Goal: Connect with others: Connect with others

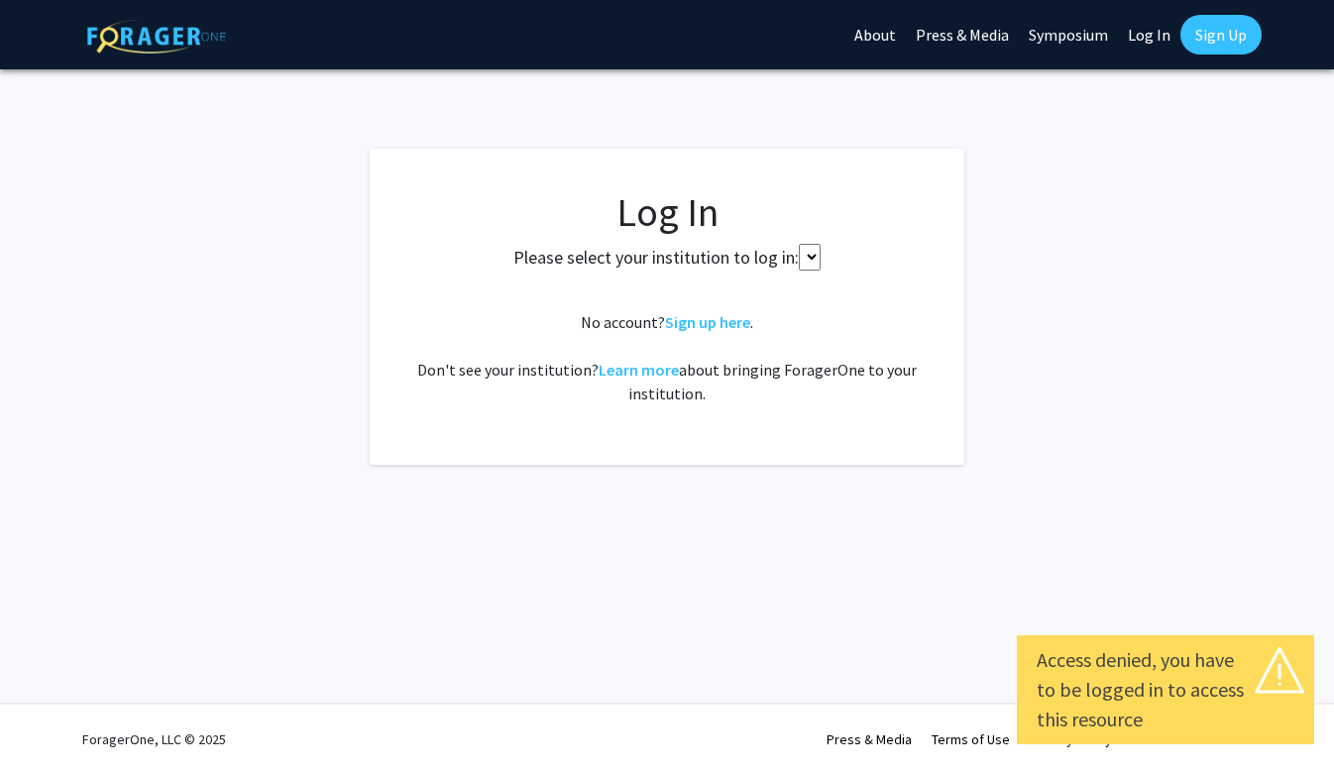
select select
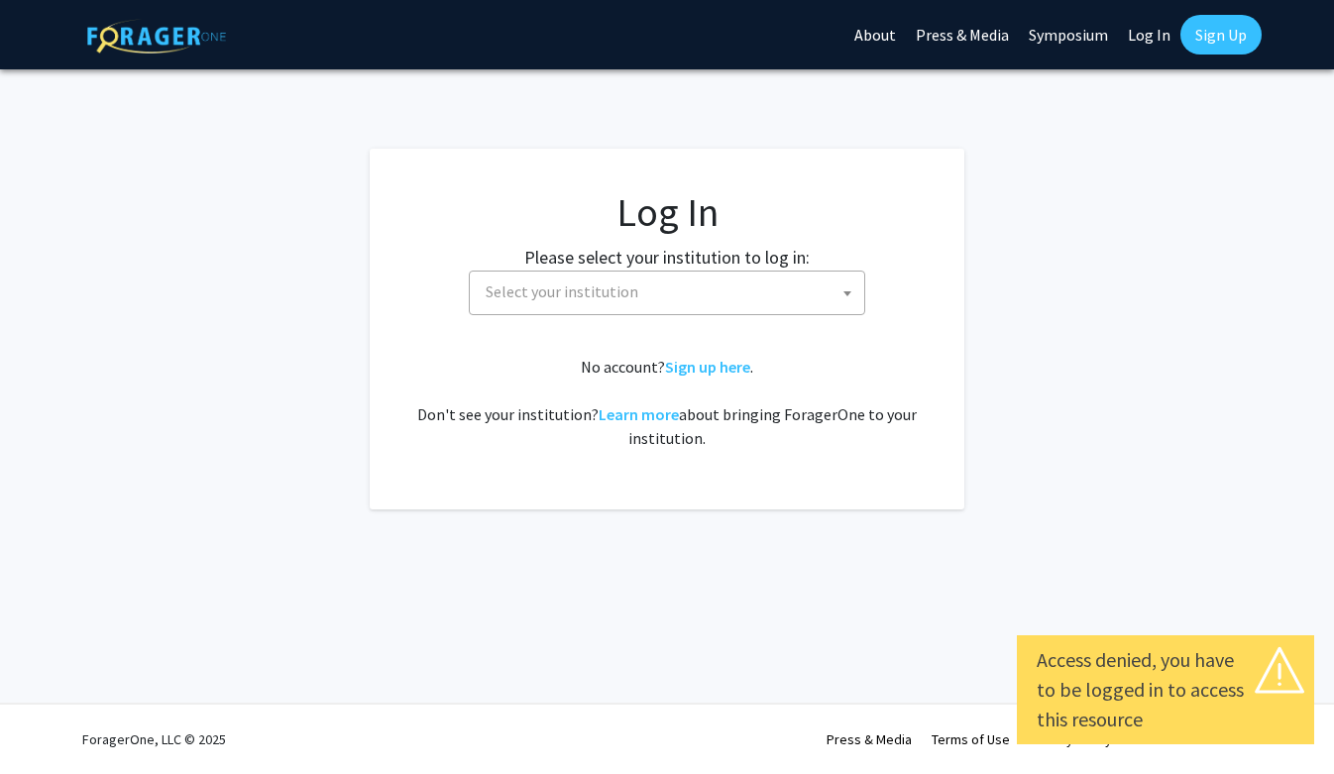
click at [689, 298] on span "Select your institution" at bounding box center [671, 292] width 386 height 41
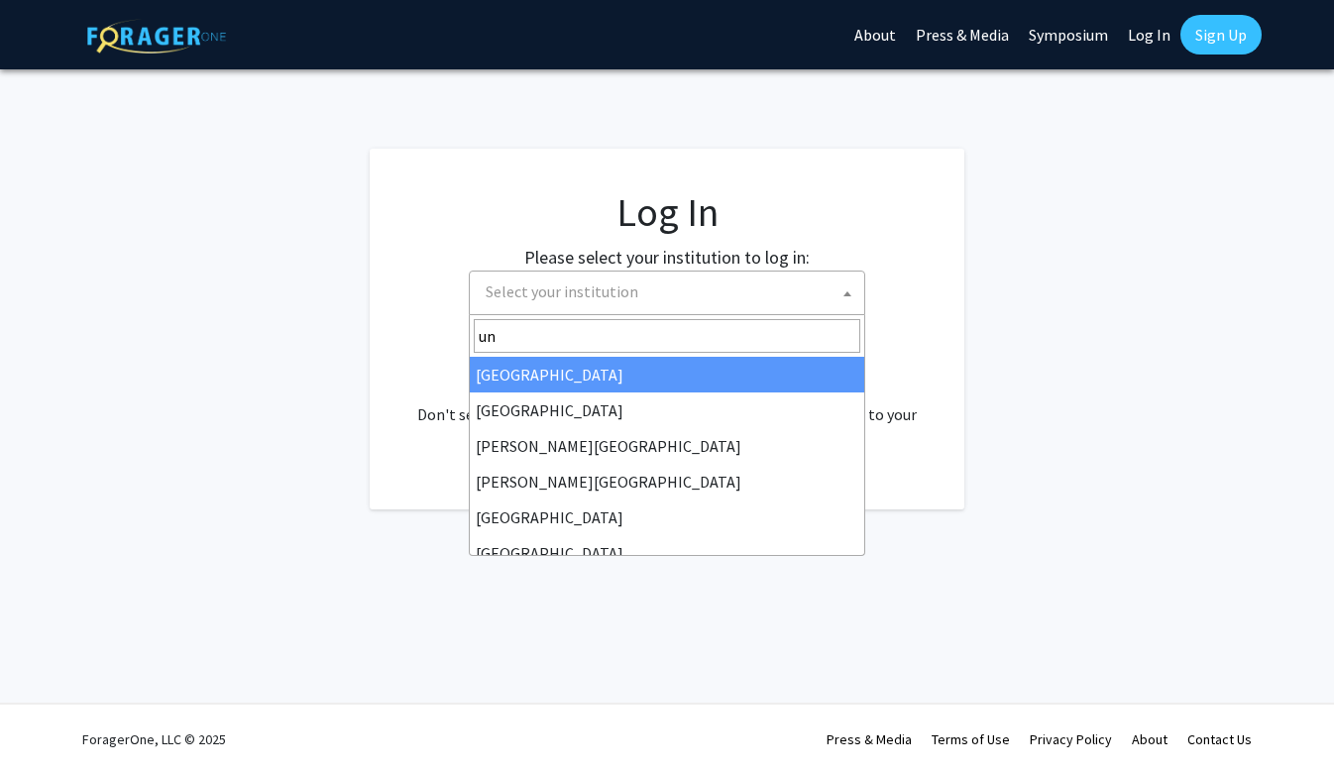
type input "u"
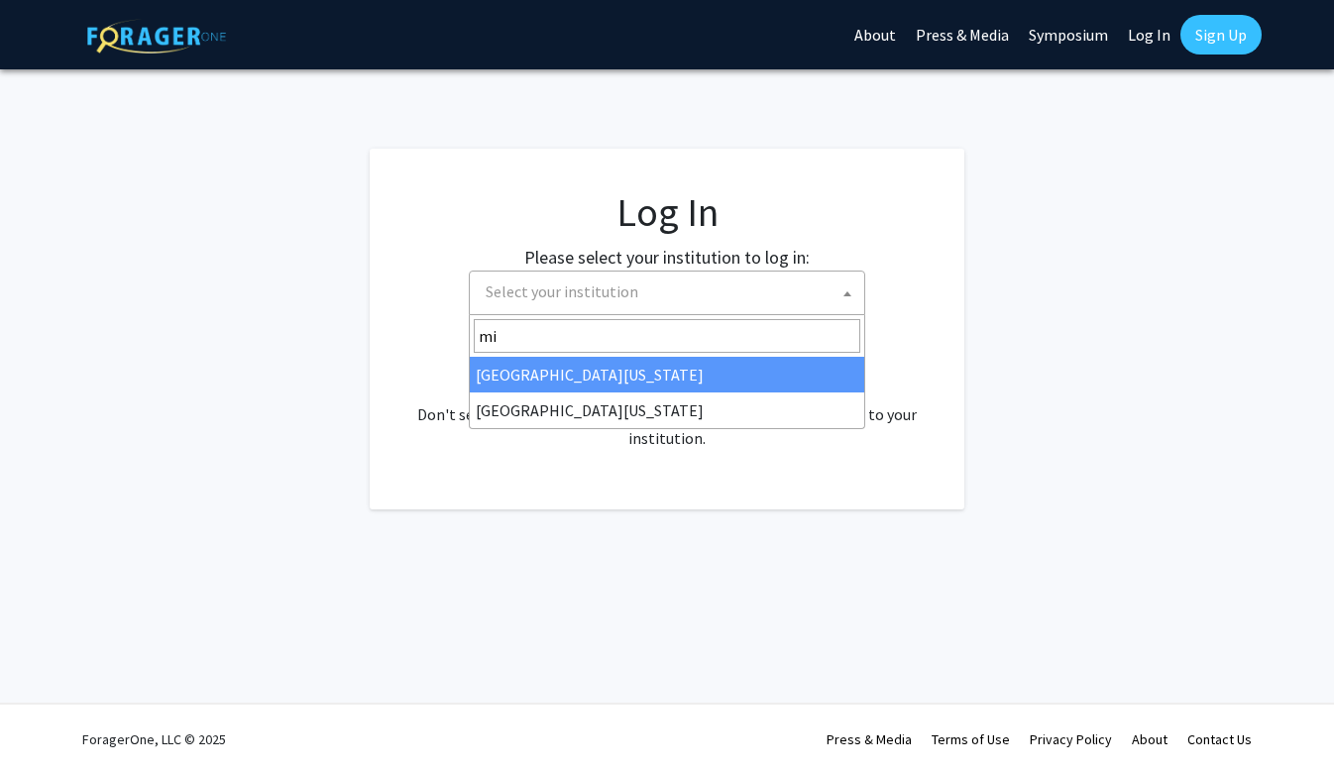
type input "m"
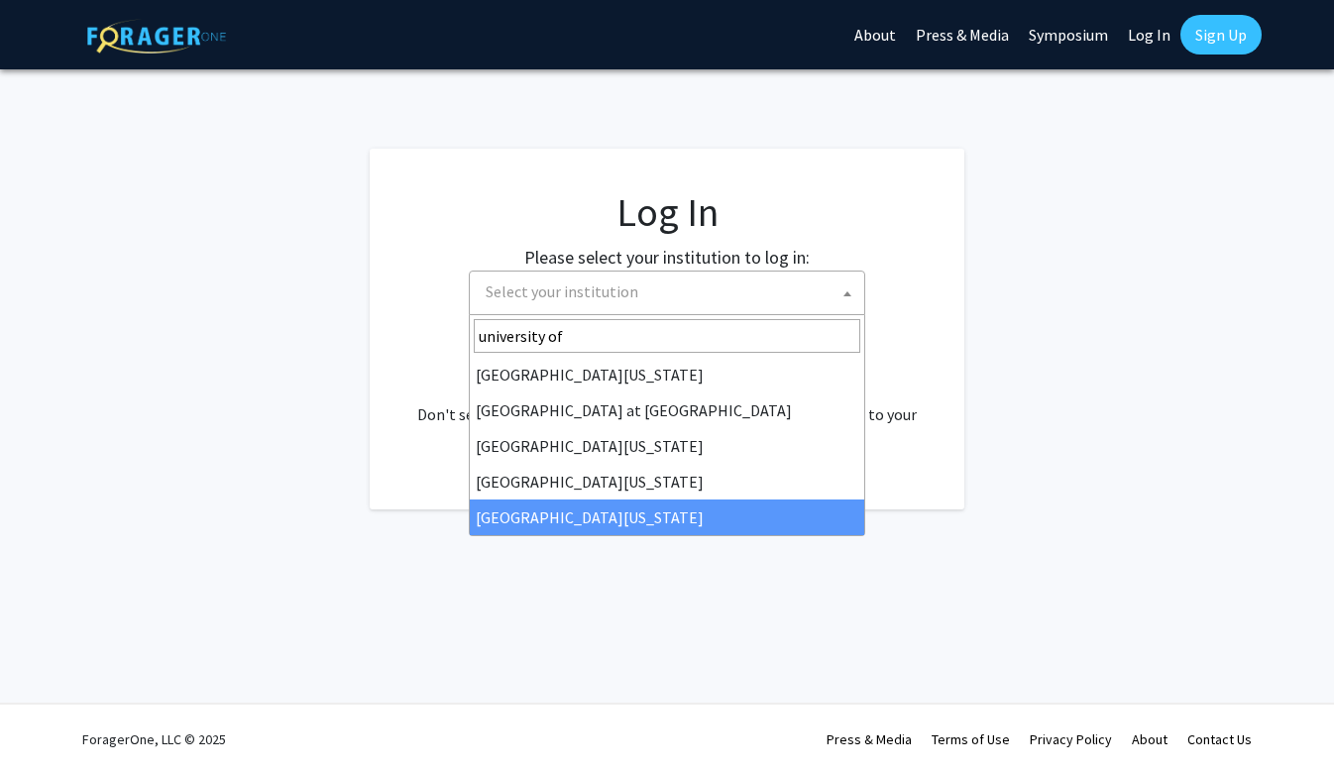
type input "university of"
select select "33"
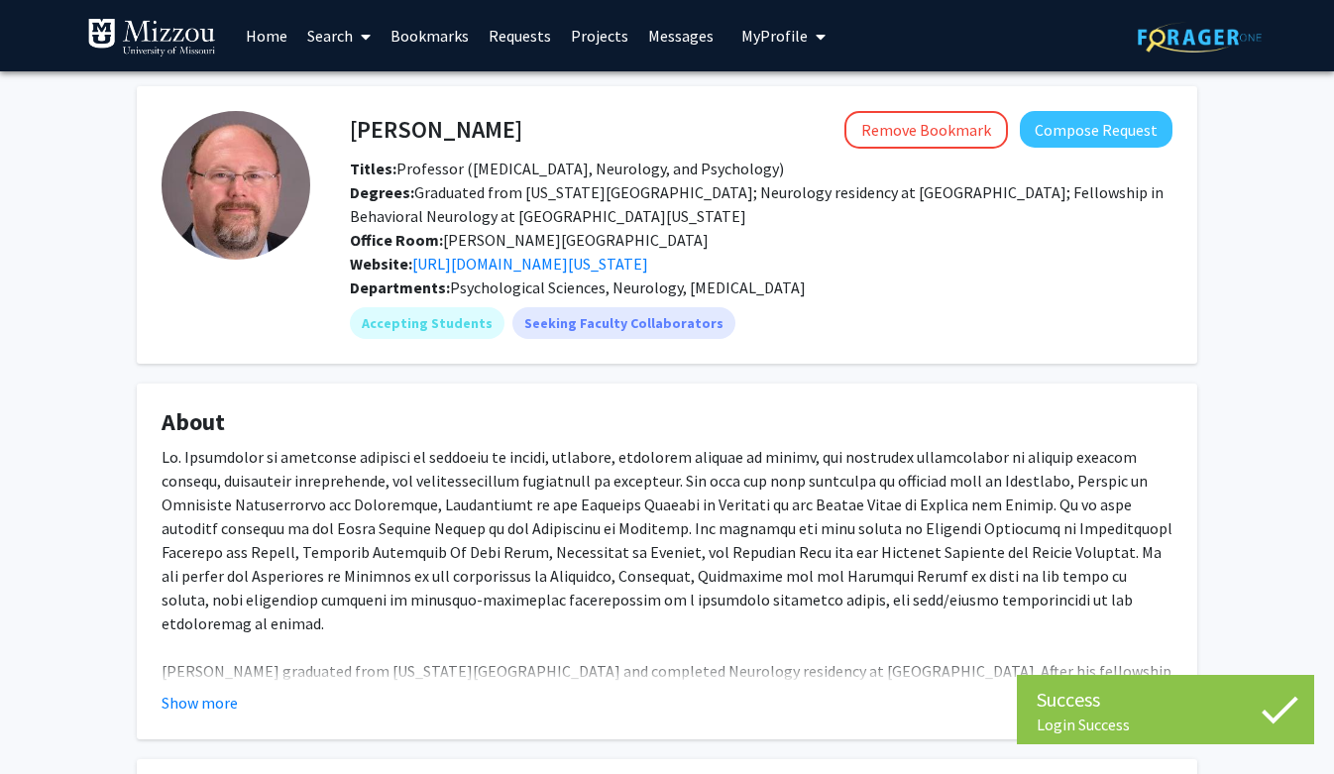
click at [411, 40] on link "Bookmarks" at bounding box center [430, 35] width 98 height 69
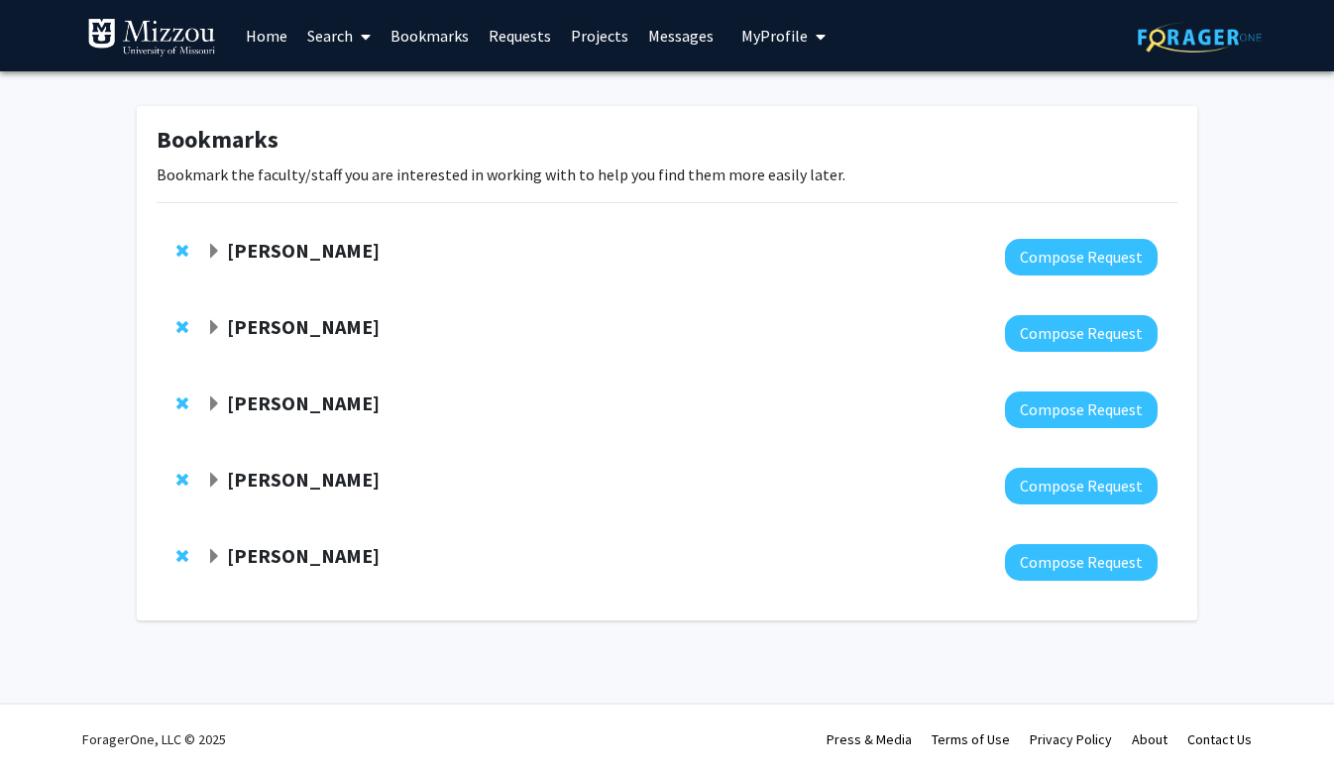
click at [364, 395] on strong "[PERSON_NAME]" at bounding box center [303, 402] width 153 height 25
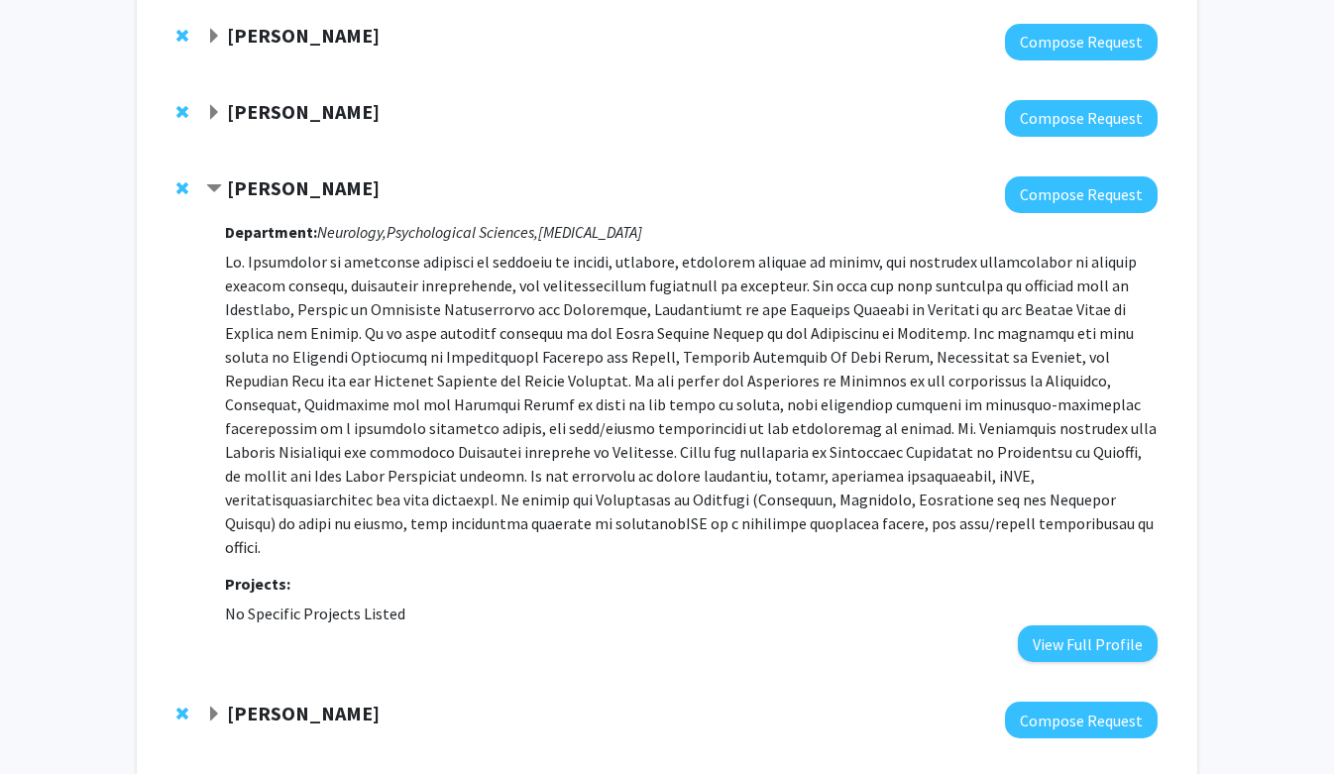
scroll to position [254, 0]
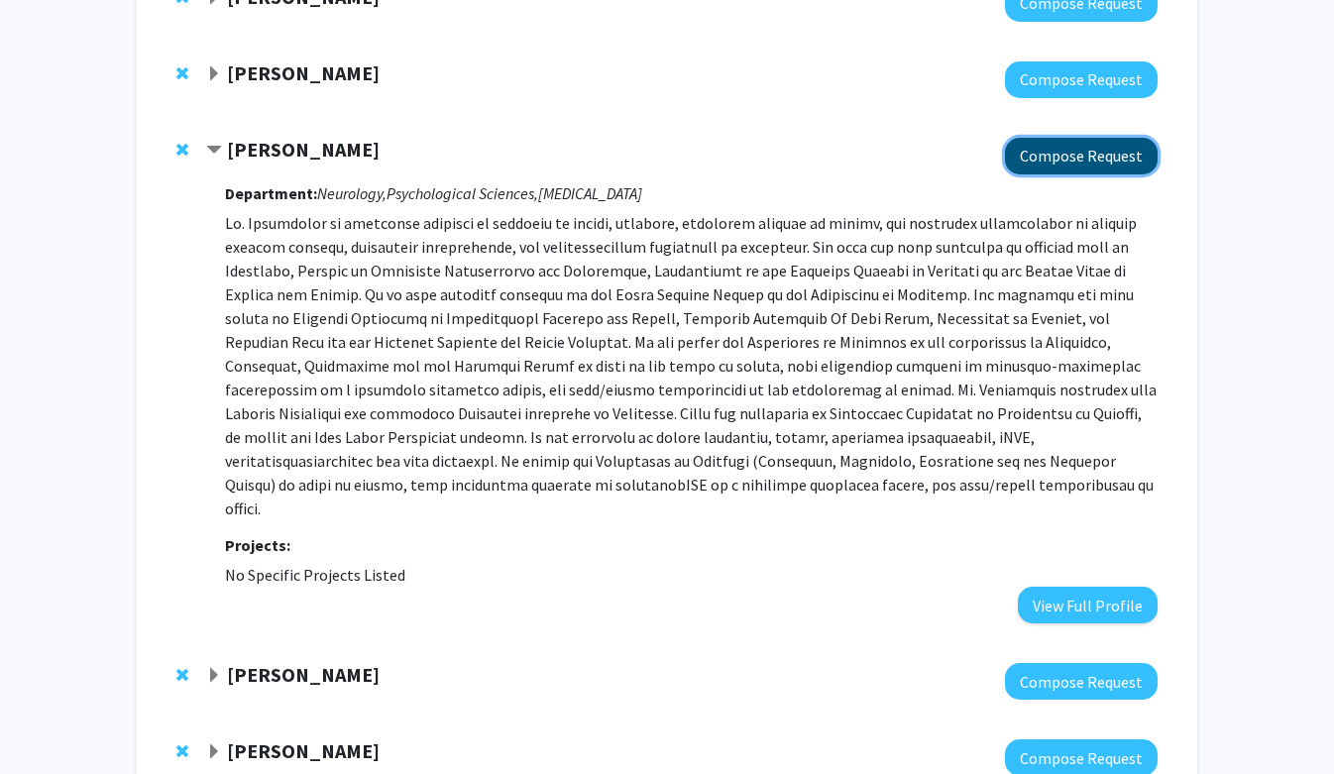
click at [1073, 160] on button "Compose Request" at bounding box center [1081, 156] width 153 height 37
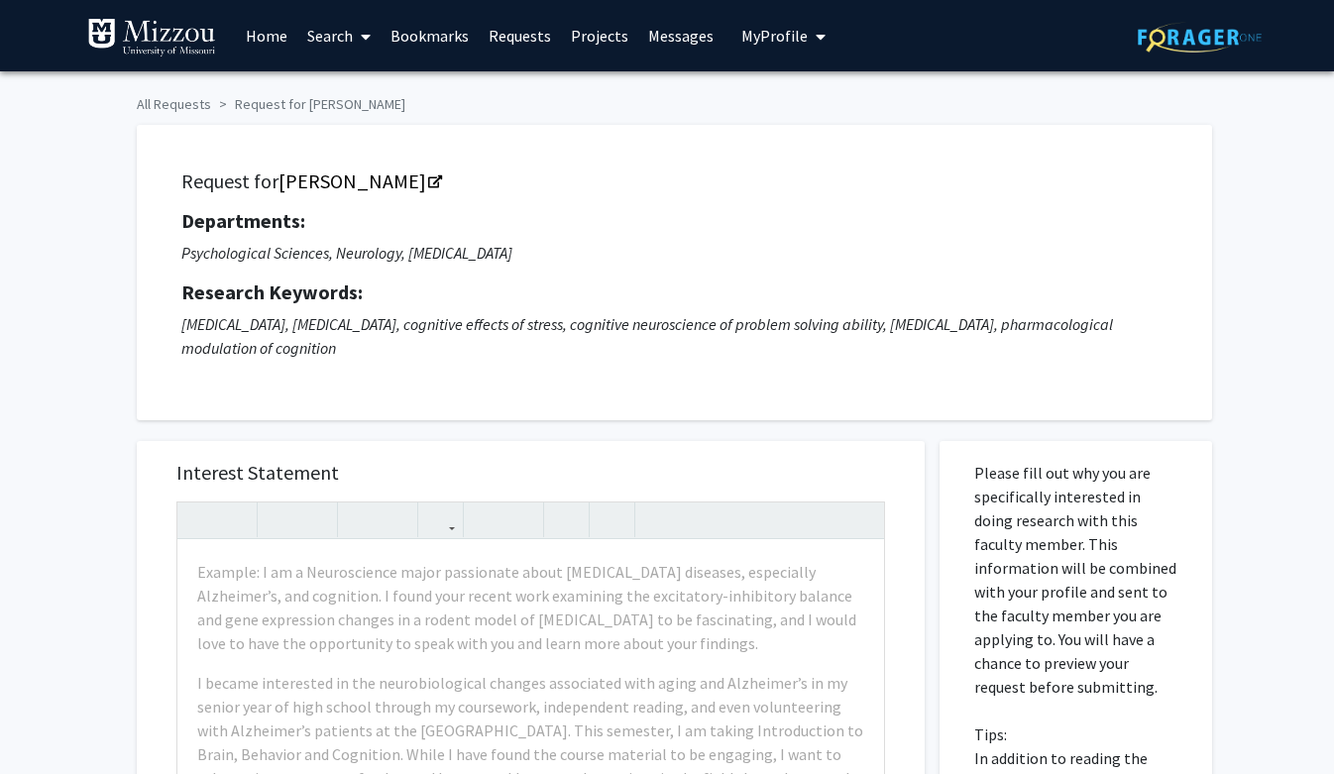
scroll to position [254, 0]
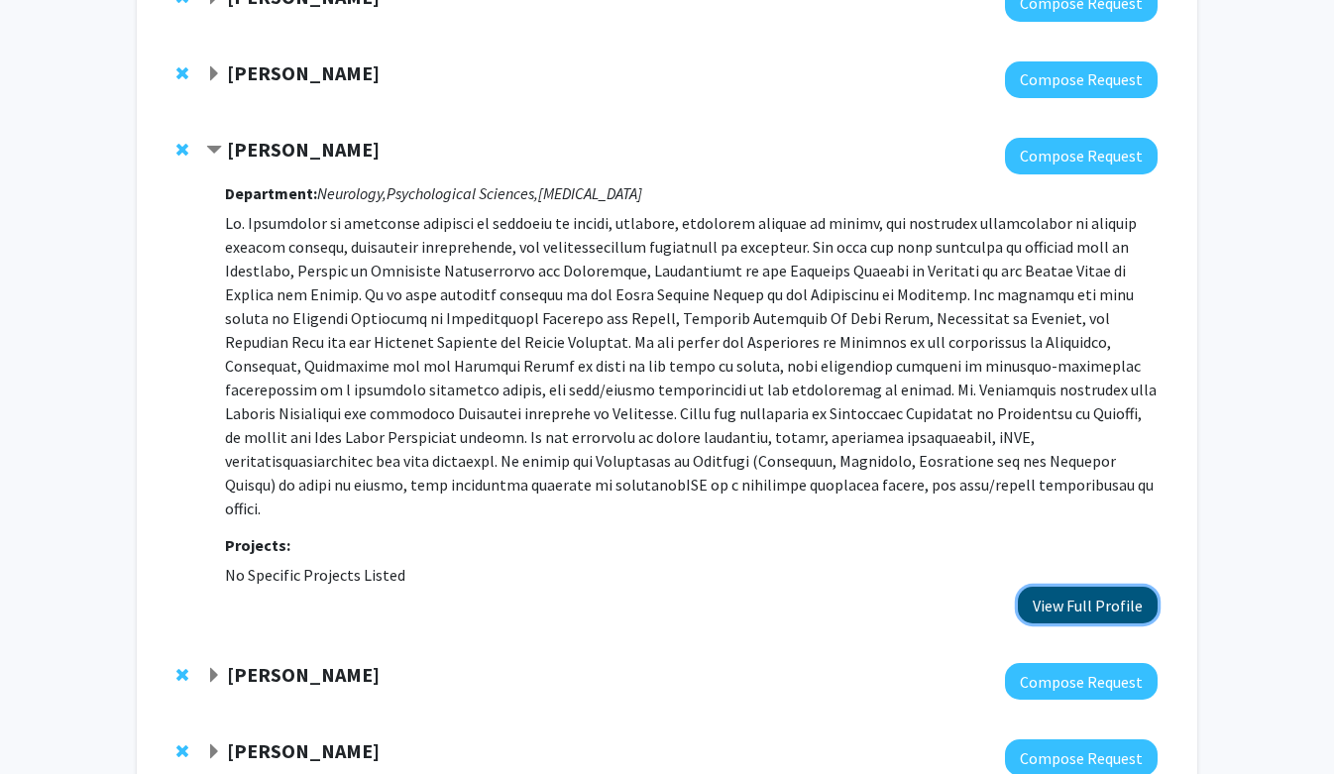
click at [1108, 587] on button "View Full Profile" at bounding box center [1088, 605] width 140 height 37
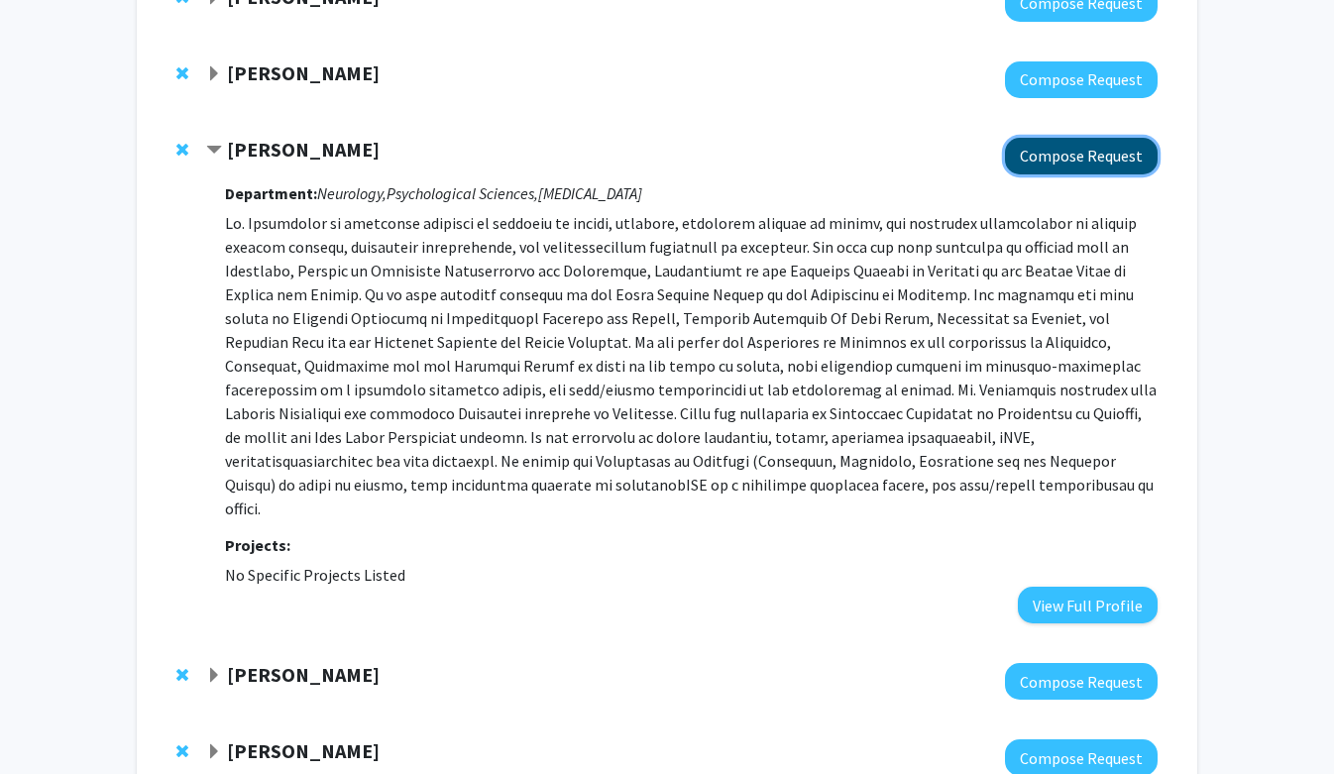
click at [1082, 162] on button "Compose Request" at bounding box center [1081, 156] width 153 height 37
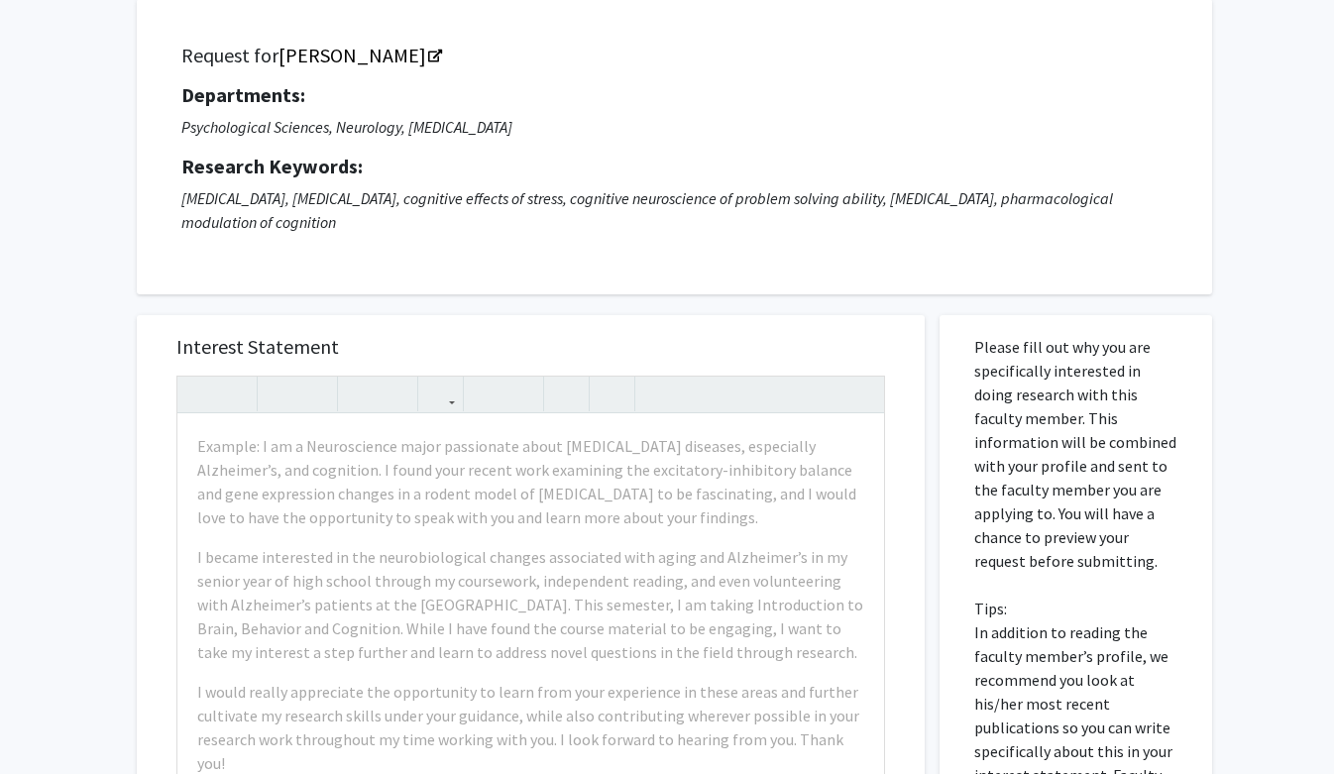
scroll to position [131, 0]
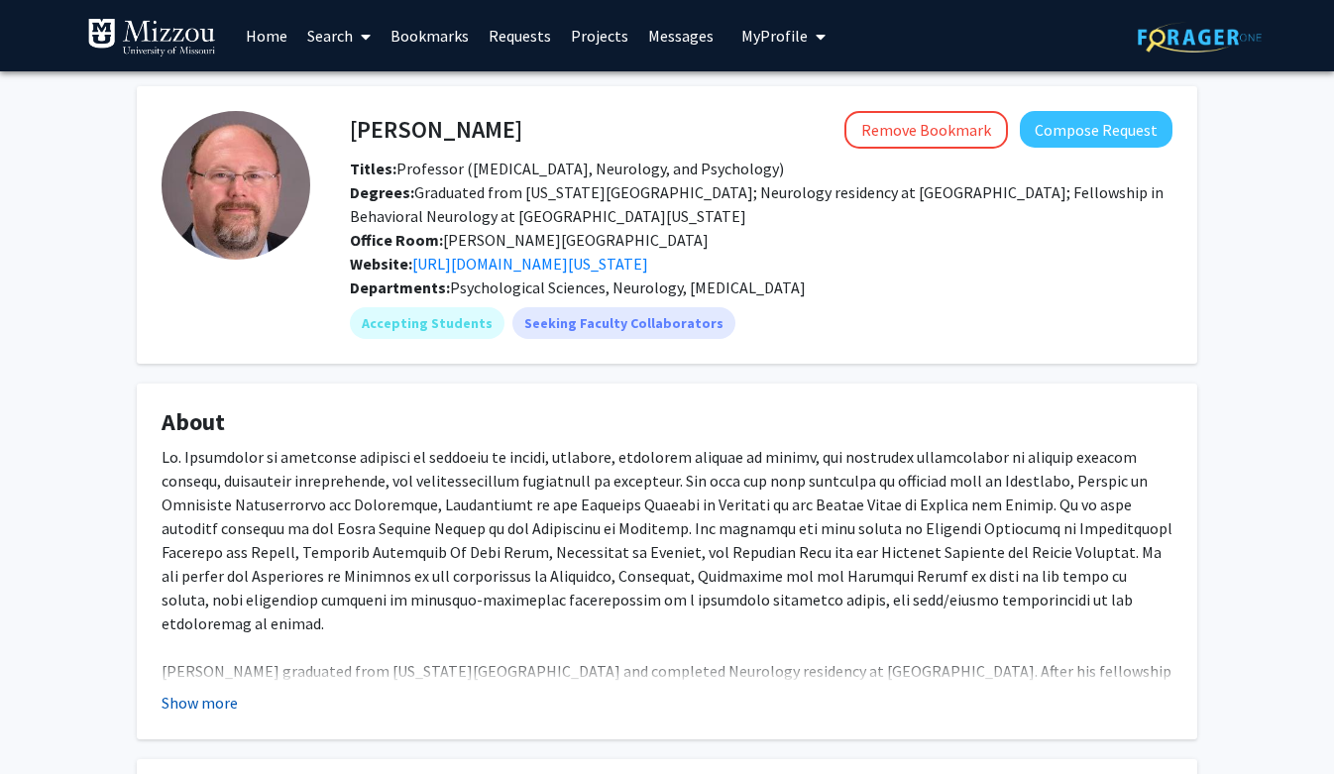
click at [227, 702] on button "Show more" at bounding box center [200, 703] width 76 height 24
